Goal: Information Seeking & Learning: Check status

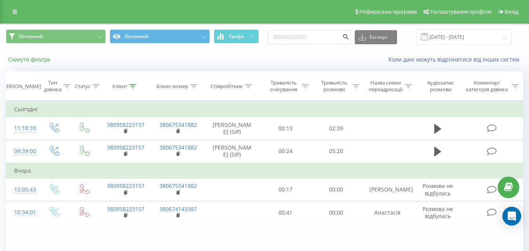
click at [38, 59] on button "Скинути фільтри" at bounding box center [30, 59] width 49 height 7
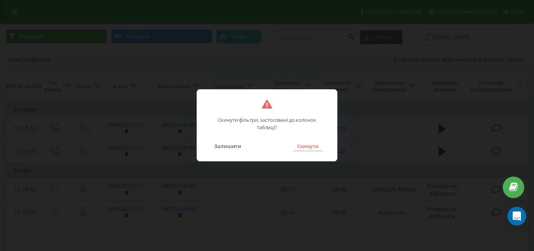
click at [302, 149] on button "Скинути" at bounding box center [307, 146] width 29 height 10
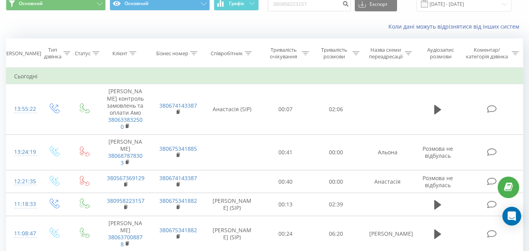
scroll to position [39, 0]
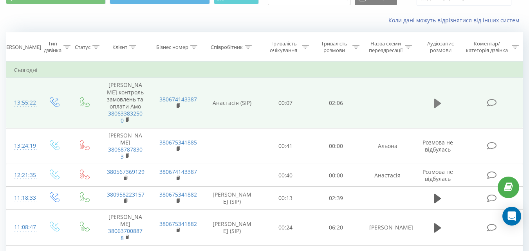
click at [440, 103] on icon at bounding box center [437, 103] width 7 height 9
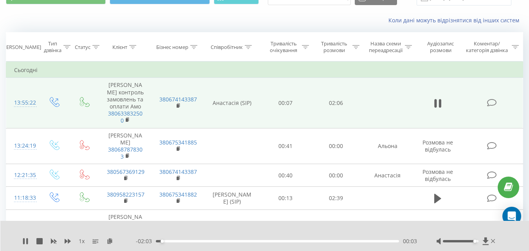
drag, startPoint x: 464, startPoint y: 240, endPoint x: 473, endPoint y: 241, distance: 8.3
click at [473, 241] on div at bounding box center [460, 241] width 36 height 2
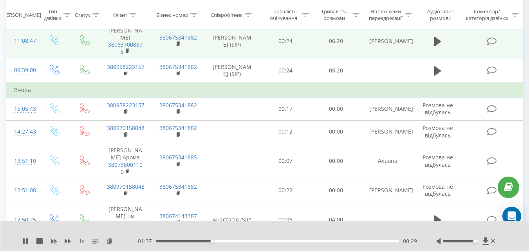
scroll to position [235, 0]
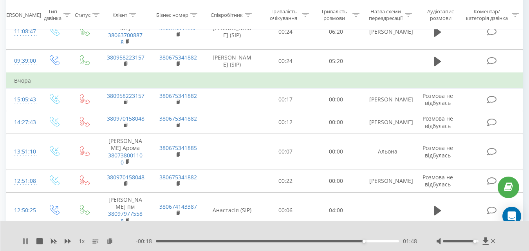
click at [24, 243] on icon at bounding box center [24, 241] width 2 height 6
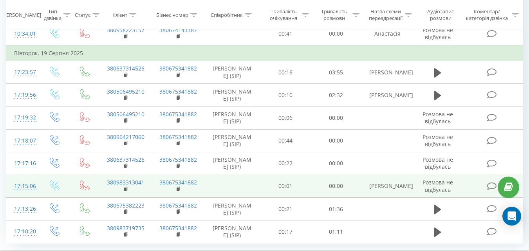
scroll to position [610, 0]
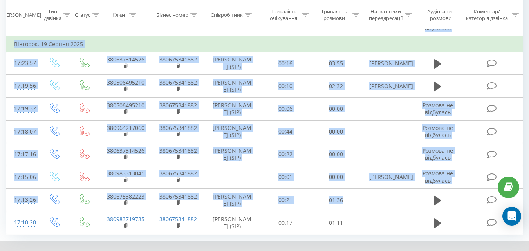
drag, startPoint x: 354, startPoint y: 160, endPoint x: 5, endPoint y: 152, distance: 349.0
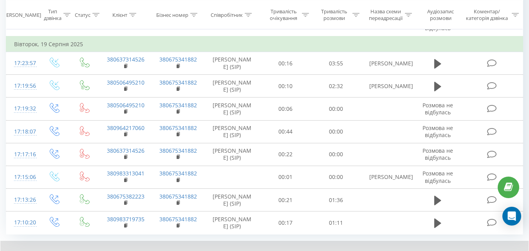
click at [274, 246] on div at bounding box center [259, 250] width 379 height 9
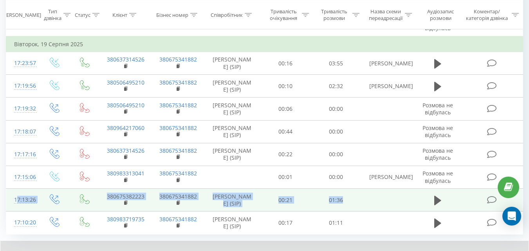
drag, startPoint x: 7, startPoint y: 155, endPoint x: 382, endPoint y: 160, distance: 375.2
click at [382, 189] on tr "17:13:26 380675382223 380675341882 Людмила (SIP) 00:21 01:36" at bounding box center [264, 200] width 516 height 23
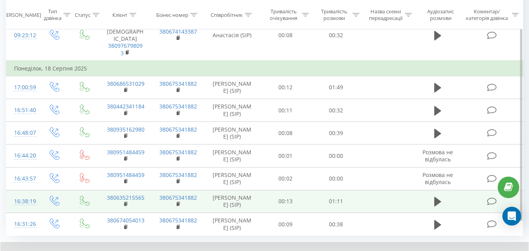
scroll to position [524, 0]
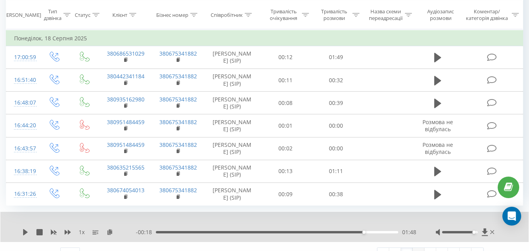
click at [415, 248] on link "3" at bounding box center [418, 253] width 12 height 11
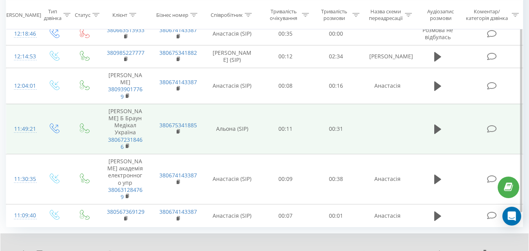
scroll to position [560, 0]
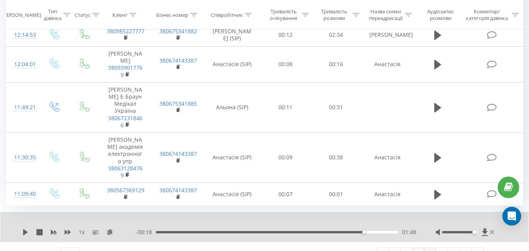
click at [428, 248] on link "4" at bounding box center [430, 253] width 12 height 11
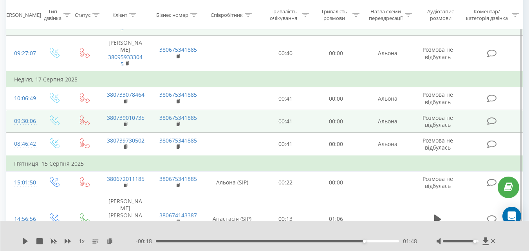
scroll to position [130, 0]
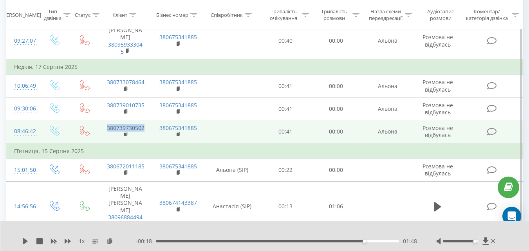
drag, startPoint x: 146, startPoint y: 120, endPoint x: 107, endPoint y: 123, distance: 39.6
click at [107, 123] on td "380739730502" at bounding box center [125, 131] width 52 height 23
copy link "380739730502"
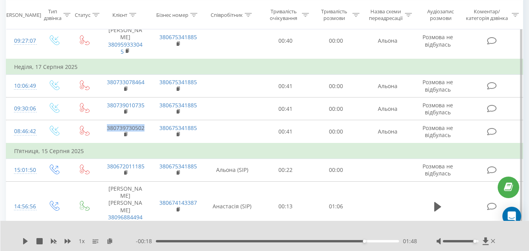
scroll to position [0, 0]
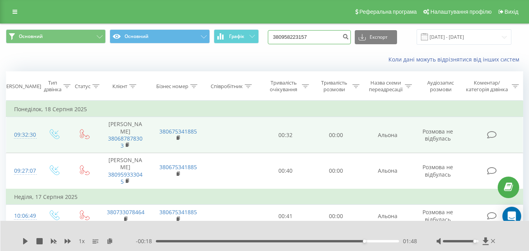
click at [305, 38] on input "380958223157" at bounding box center [309, 37] width 83 height 14
drag, startPoint x: 325, startPoint y: 38, endPoint x: 225, endPoint y: 37, distance: 99.4
click at [225, 37] on div "Основний Основний Графік 380958223157 Експорт .csv .xls .xlsx 21.05.2025 - 21.0…" at bounding box center [264, 36] width 517 height 15
paste input "739730502"
type input "380739730502"
